Goal: Transaction & Acquisition: Subscribe to service/newsletter

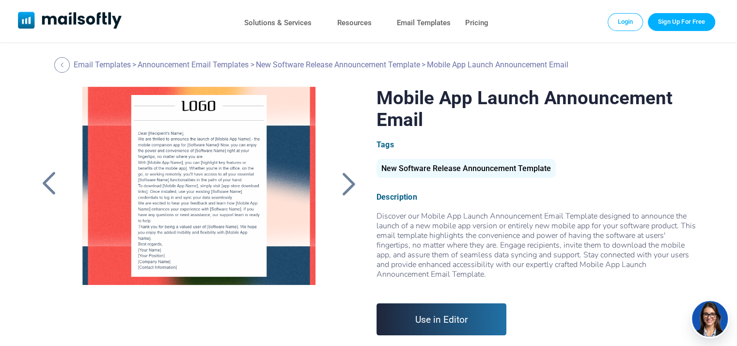
click at [350, 187] on div at bounding box center [348, 183] width 24 height 25
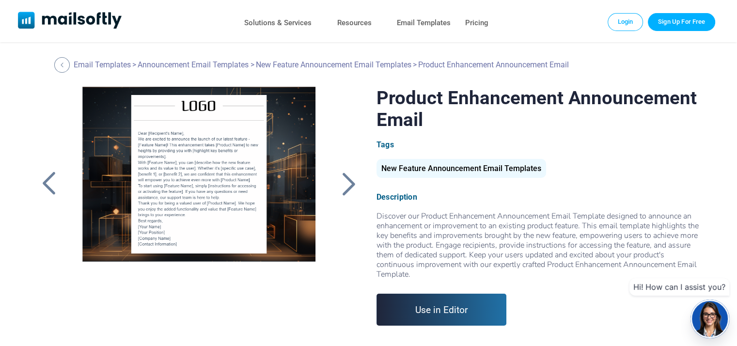
click at [232, 173] on div at bounding box center [198, 208] width 259 height 242
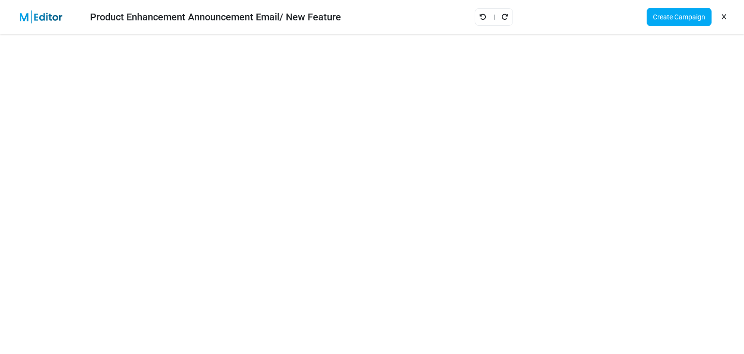
click at [49, 19] on img at bounding box center [46, 17] width 63 height 14
click at [156, 18] on div "Product Enhancement Announcement Email/ New Feature" at bounding box center [215, 17] width 251 height 15
click at [5, 20] on div "Product Enhancement Announcement Email/ New Feature Create Campaign" at bounding box center [372, 17] width 744 height 34
click at [44, 18] on img at bounding box center [46, 17] width 63 height 14
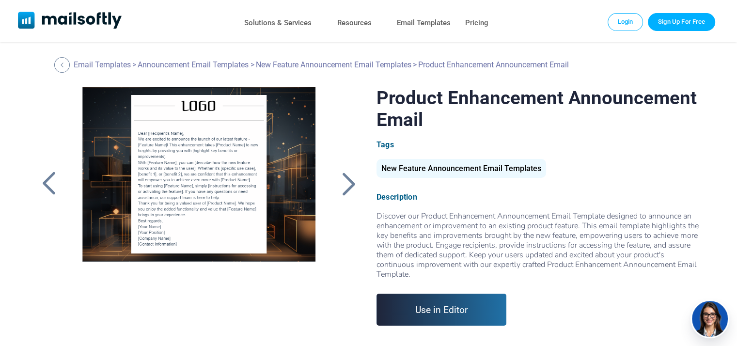
click at [436, 317] on link "Use in Editor" at bounding box center [441, 309] width 130 height 32
click at [672, 25] on link "Sign Up For Free" at bounding box center [680, 21] width 67 height 17
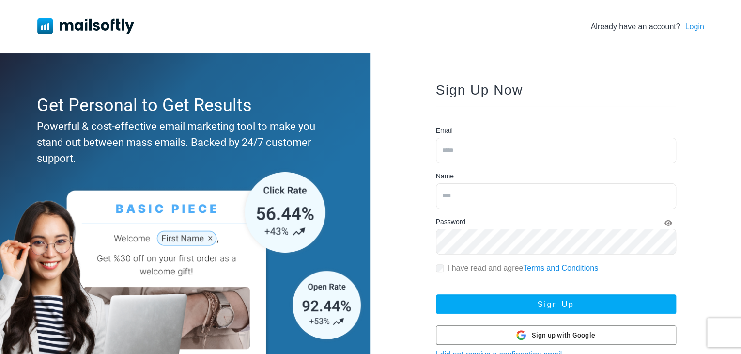
click at [473, 155] on input "email" at bounding box center [556, 151] width 240 height 26
type input "**********"
click at [465, 195] on input "text" at bounding box center [556, 196] width 240 height 26
type input "**********"
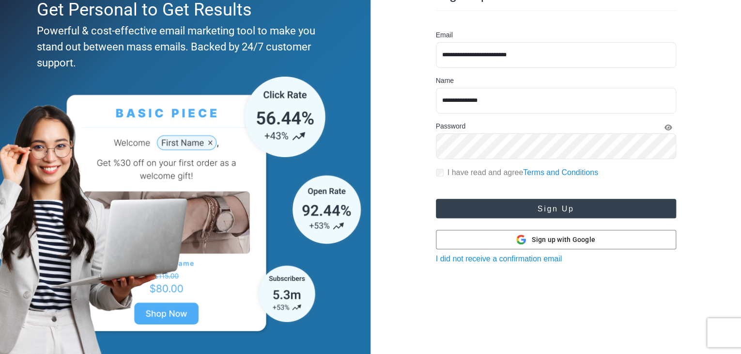
click at [508, 214] on button "Sign Up" at bounding box center [556, 208] width 240 height 19
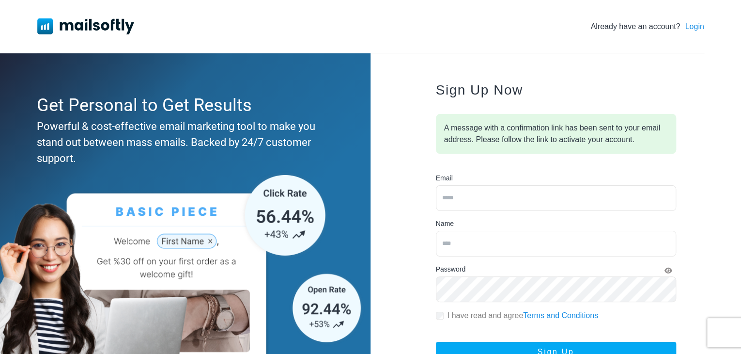
scroll to position [97, 0]
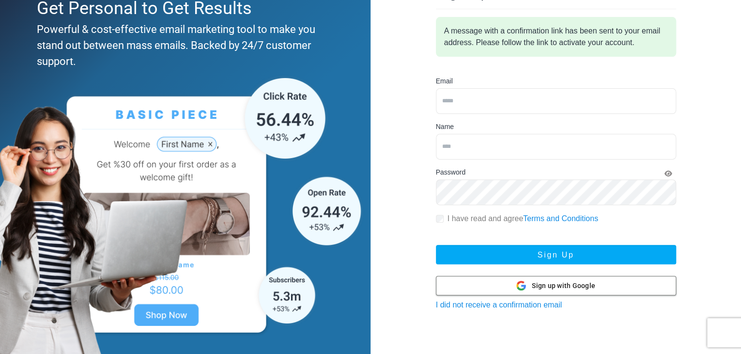
click at [566, 285] on span "Sign up with Google" at bounding box center [563, 285] width 63 height 10
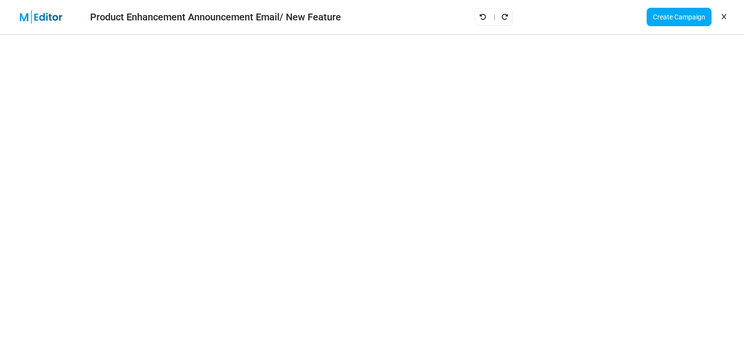
click at [55, 18] on img at bounding box center [46, 17] width 63 height 14
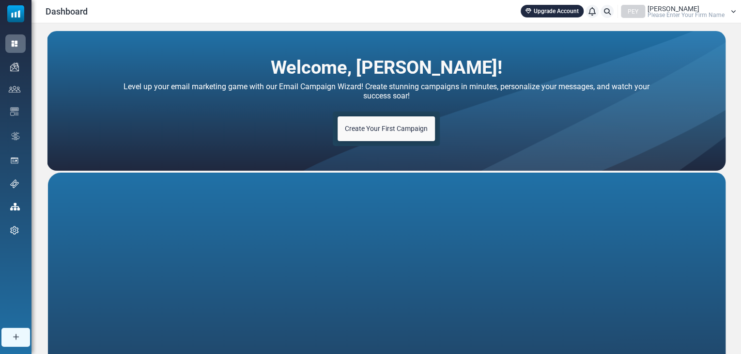
scroll to position [180, 0]
